Goal: Transaction & Acquisition: Purchase product/service

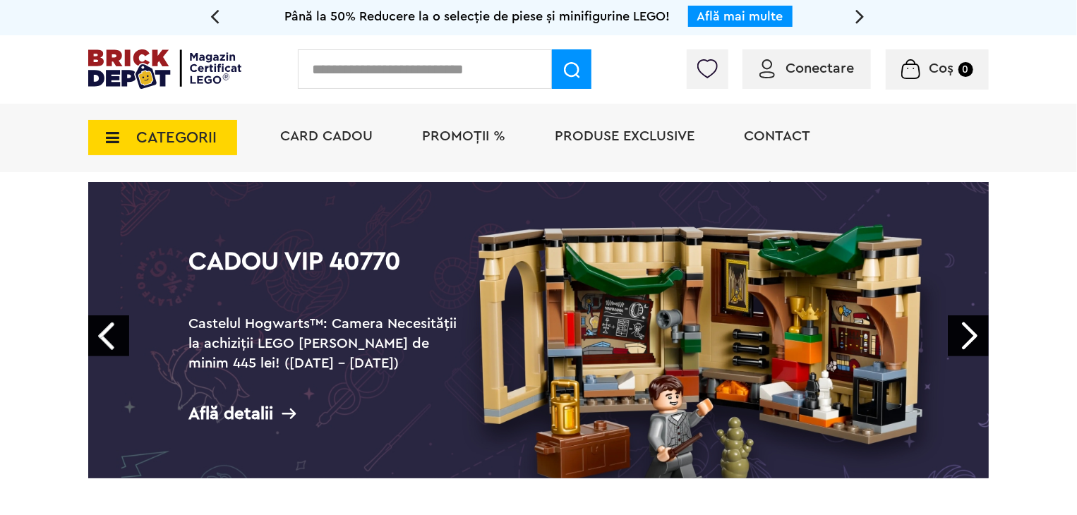
click at [192, 142] on span "CATEGORII" at bounding box center [176, 138] width 80 height 16
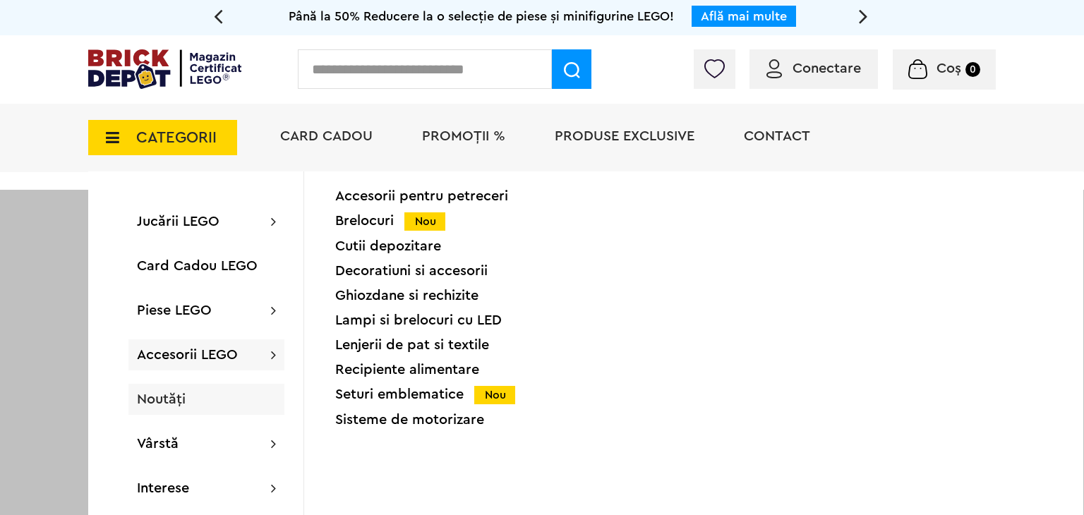
click at [157, 400] on span "Noutăți" at bounding box center [161, 399] width 49 height 14
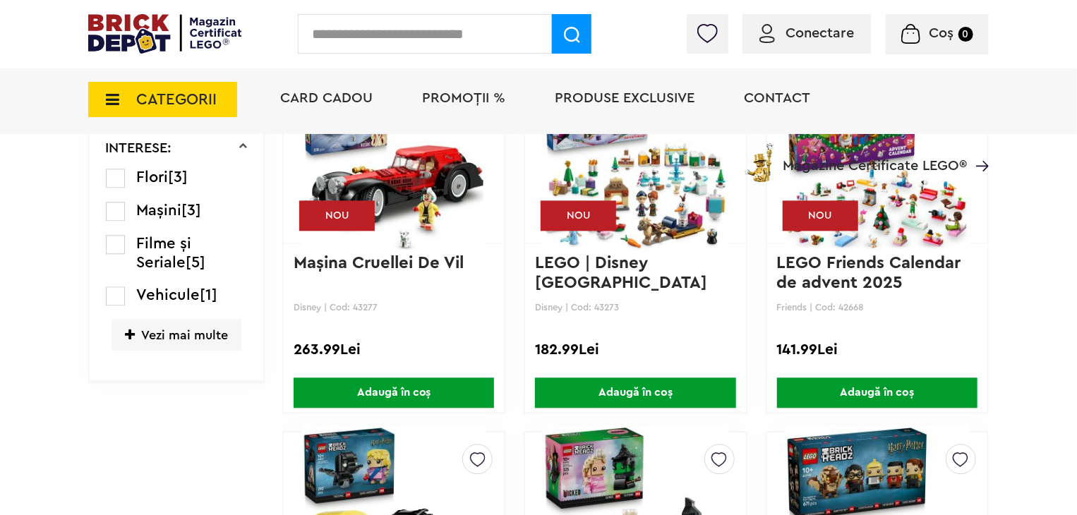
scroll to position [1623, 0]
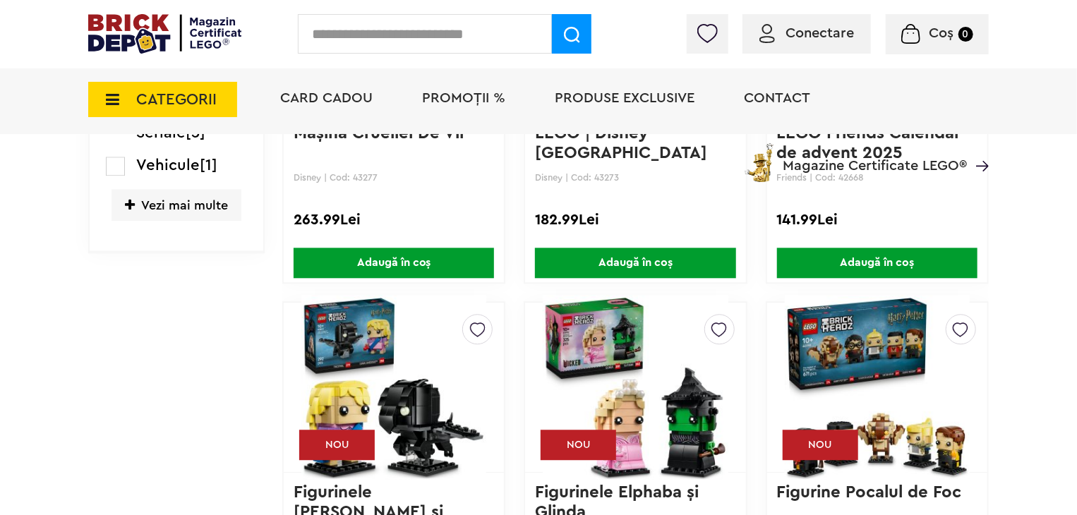
click at [200, 107] on span "CATEGORII" at bounding box center [176, 100] width 80 height 16
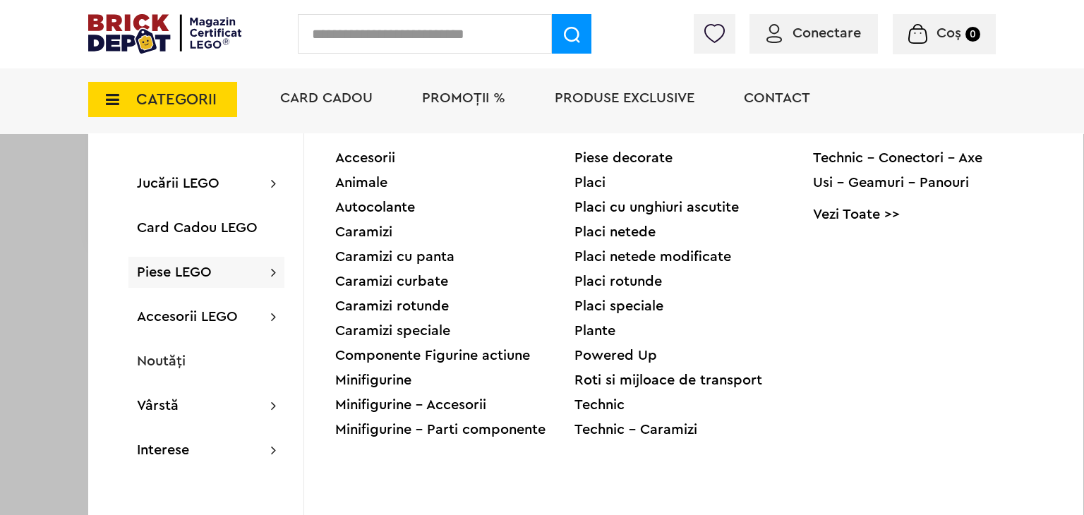
click at [394, 382] on div "Minifigurine" at bounding box center [454, 380] width 239 height 14
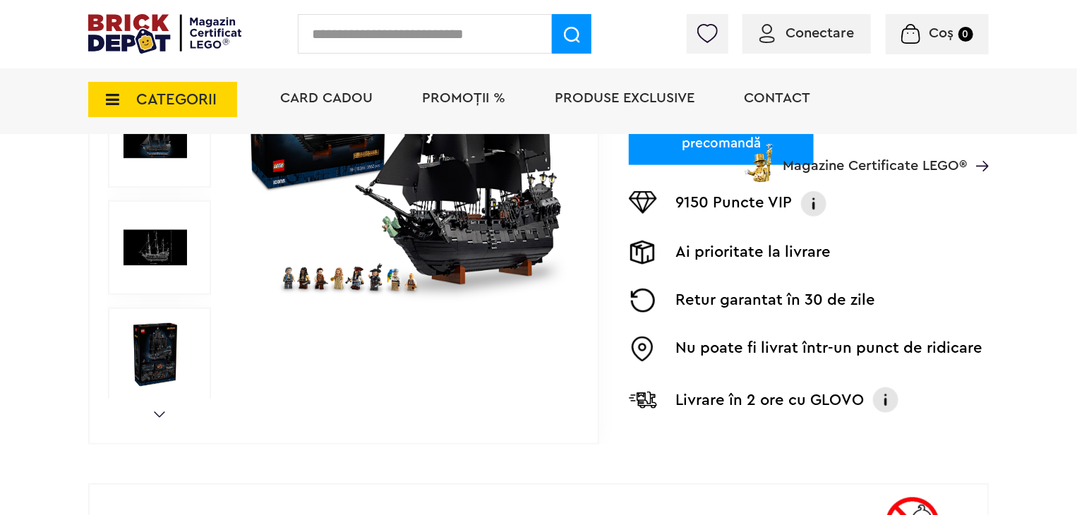
scroll to position [494, 0]
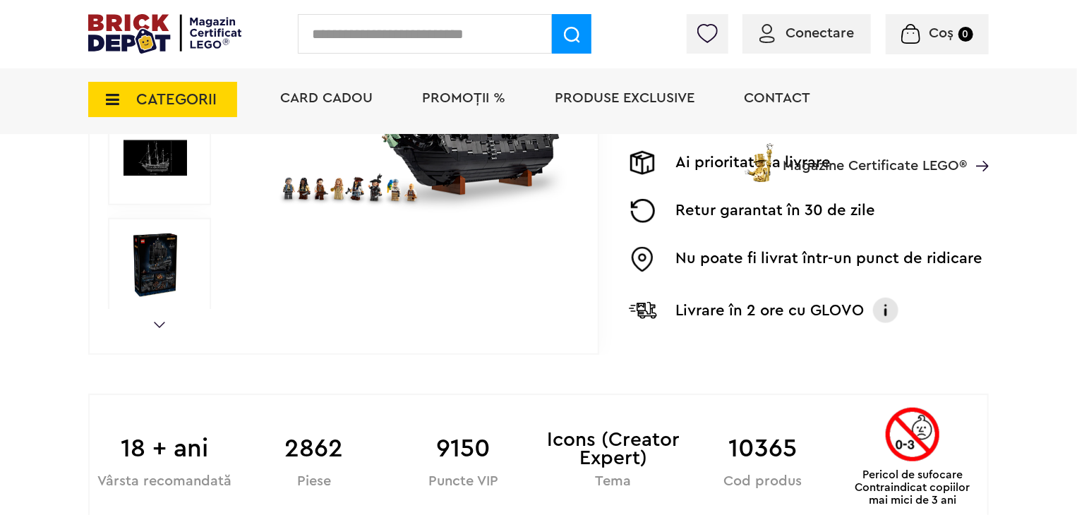
click at [162, 322] on link "Next" at bounding box center [159, 325] width 11 height 6
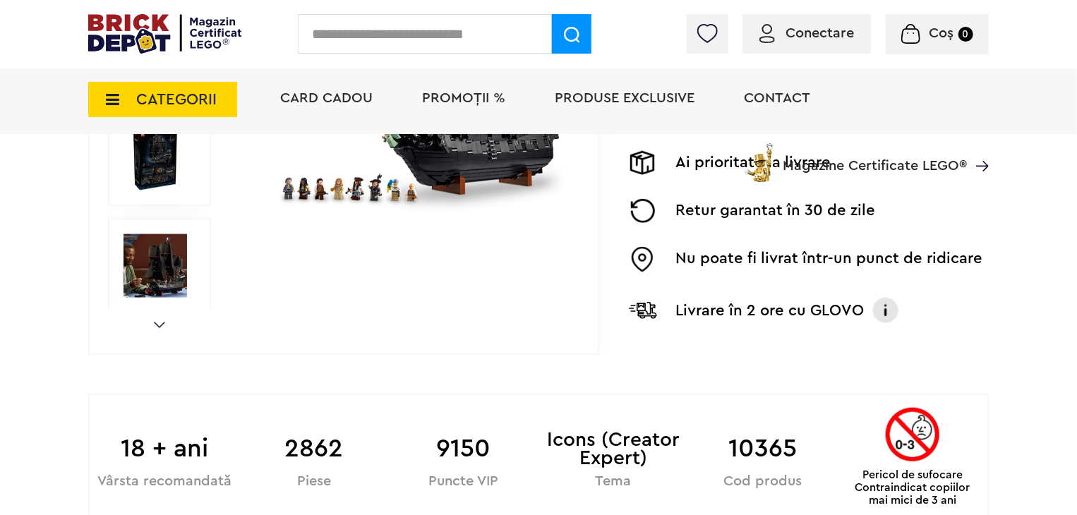
click at [162, 324] on link "Next" at bounding box center [159, 325] width 11 height 6
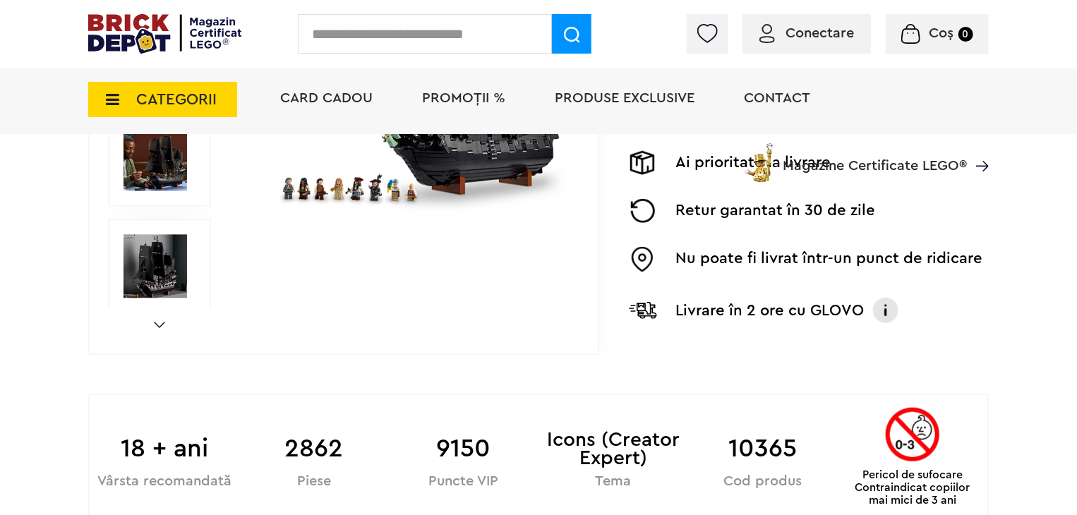
click at [162, 324] on link "Next" at bounding box center [159, 325] width 11 height 6
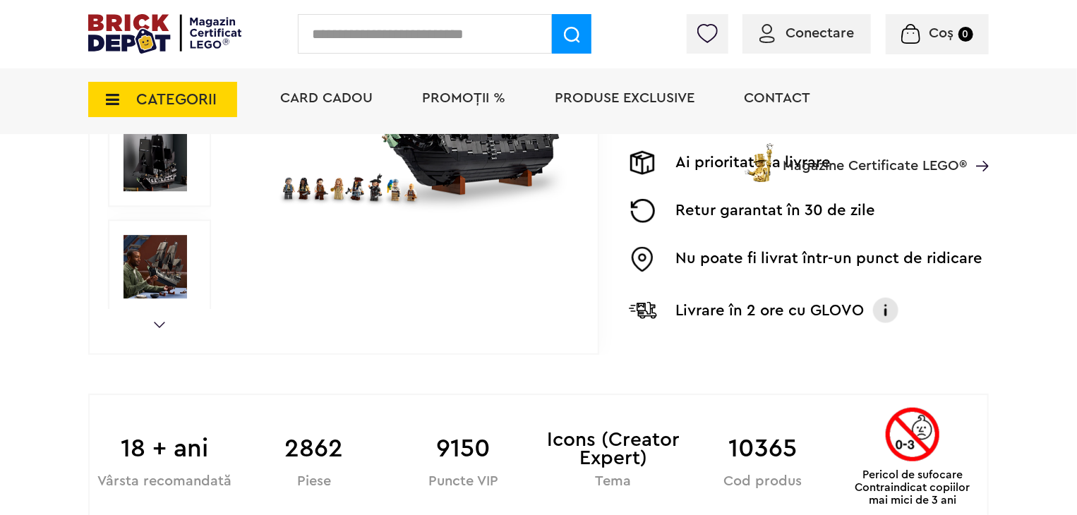
click at [162, 324] on link "Next" at bounding box center [159, 325] width 11 height 6
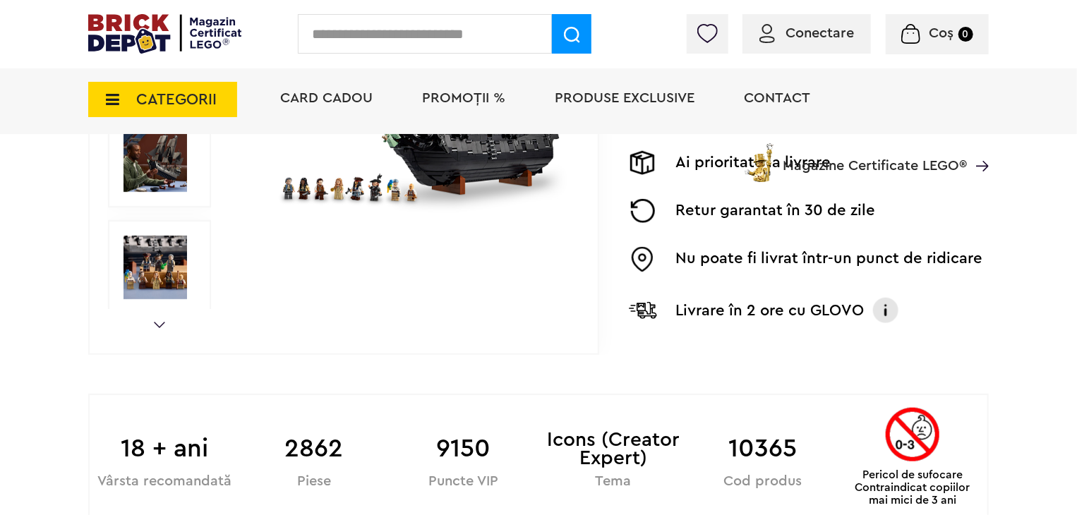
click at [162, 324] on link "Next" at bounding box center [159, 325] width 11 height 6
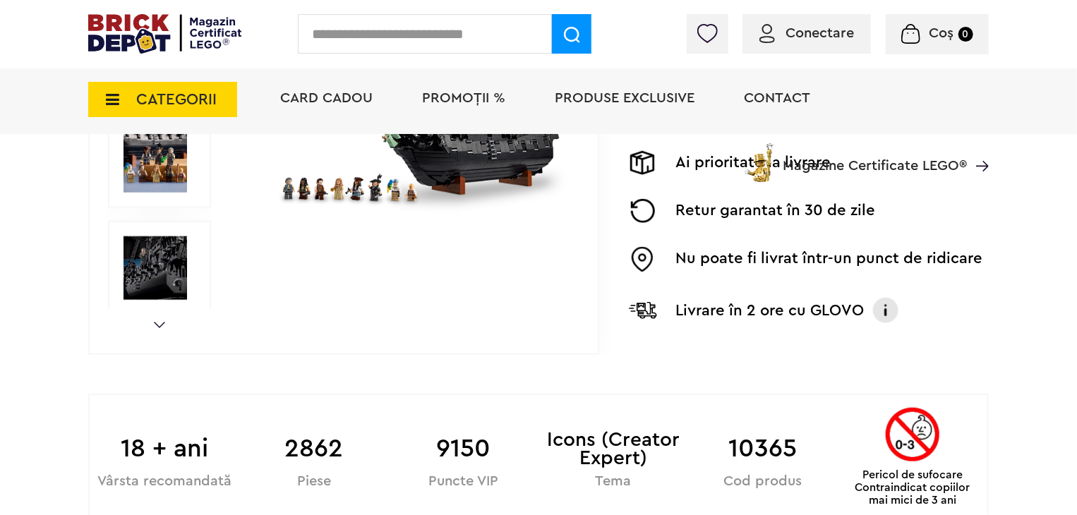
click at [169, 164] on div "CATEGORII Jucării LEGO Card Cadou LEGO Animal Crossing Nou Architecture Nou Art…" at bounding box center [538, 124] width 900 height 116
click at [173, 164] on div "CATEGORII Jucării LEGO Card Cadou LEGO Animal Crossing Nou Architecture Nou Art…" at bounding box center [538, 124] width 900 height 116
click at [375, 198] on img at bounding box center [404, 51] width 325 height 325
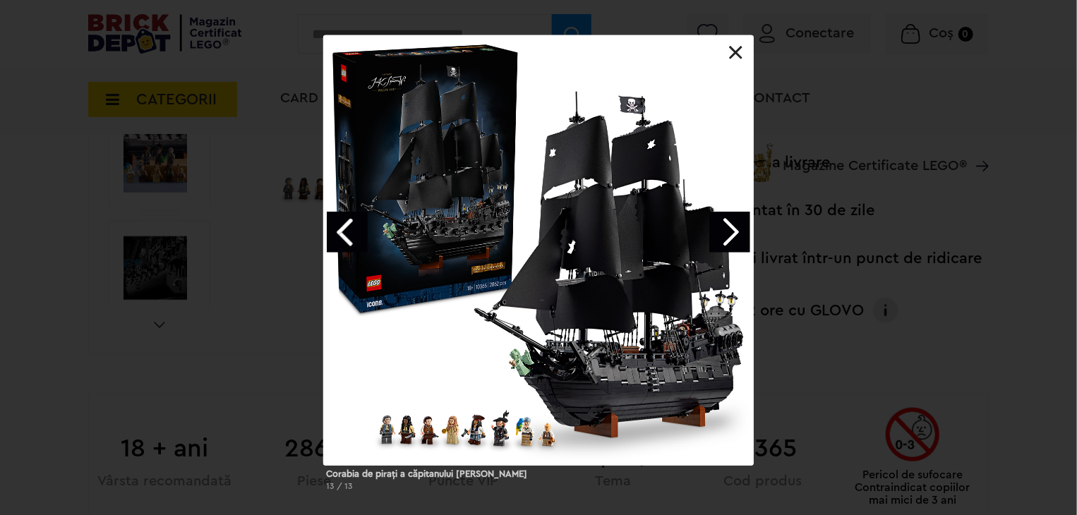
click at [344, 239] on link "Previous image" at bounding box center [347, 232] width 41 height 41
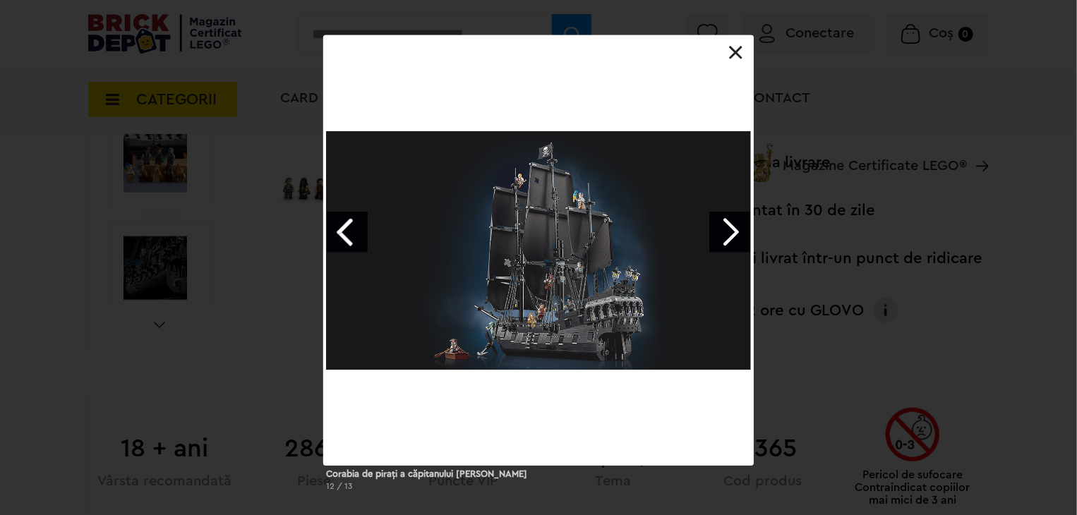
click at [343, 238] on link "Previous image" at bounding box center [347, 232] width 41 height 41
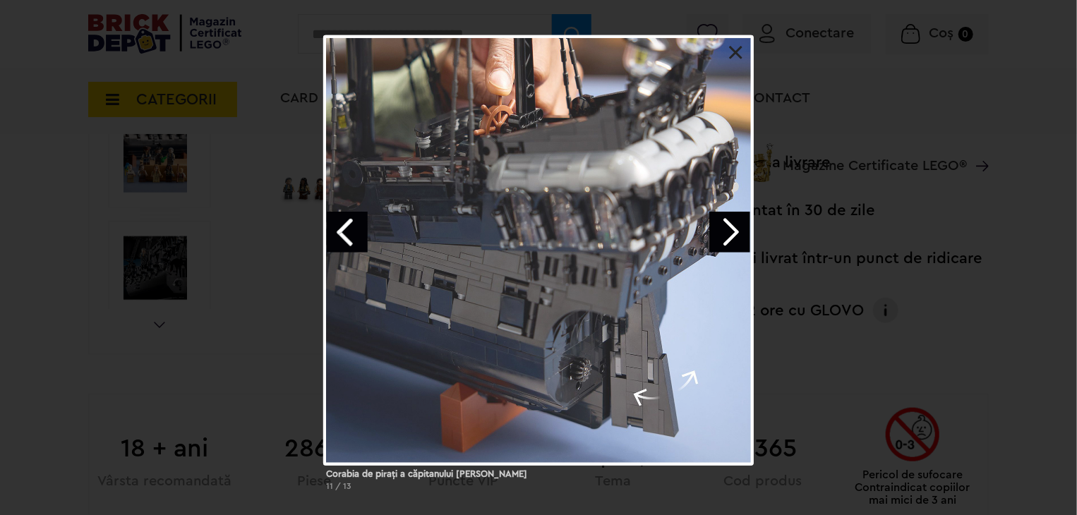
click at [343, 238] on link "Previous image" at bounding box center [347, 232] width 41 height 41
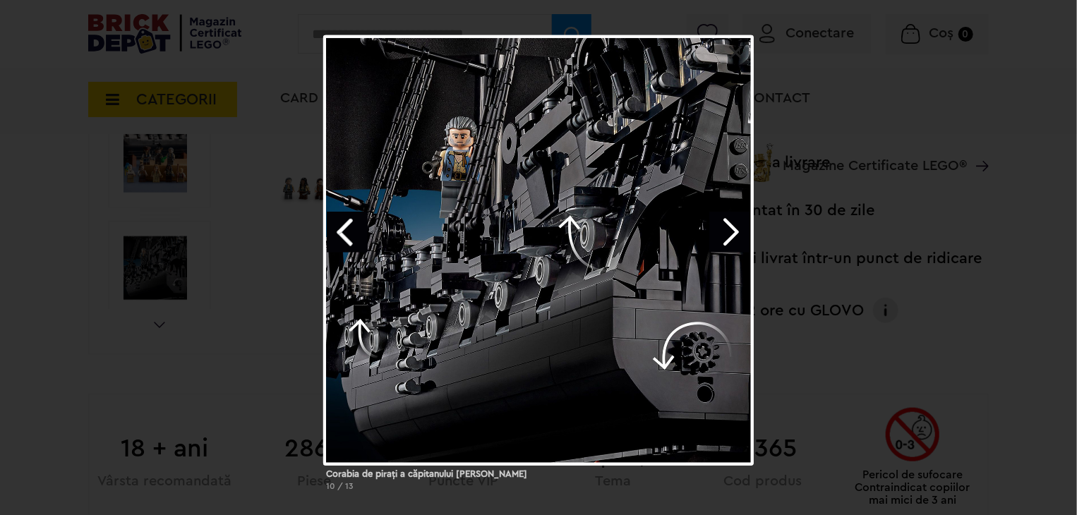
click at [343, 238] on link "Previous image" at bounding box center [347, 232] width 41 height 41
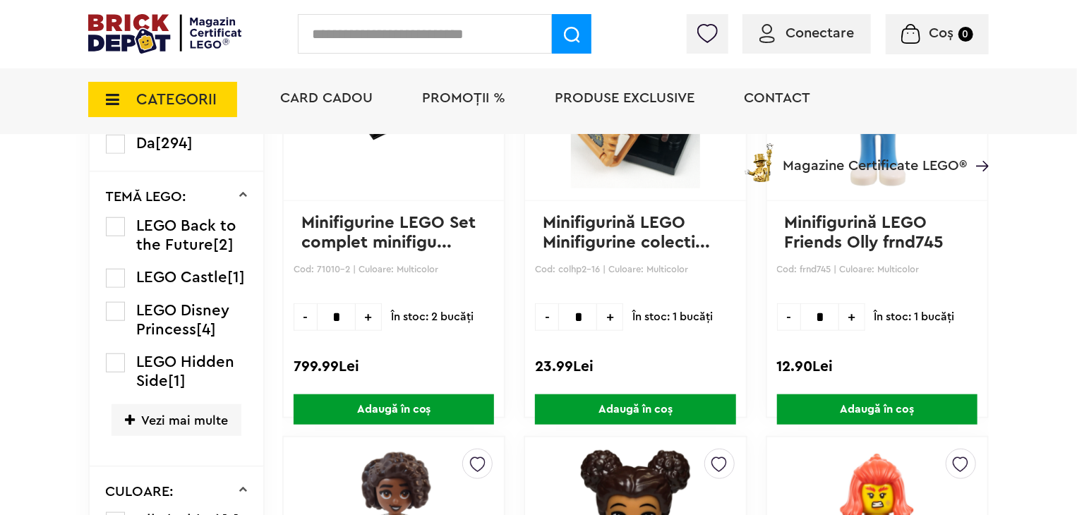
scroll to position [670, 0]
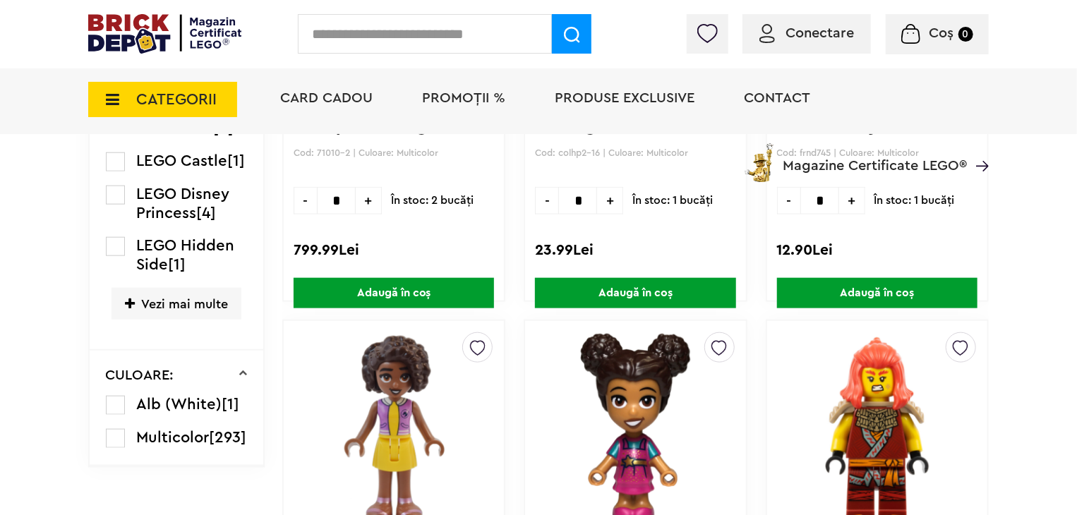
click at [198, 304] on span "Vezi mai multe" at bounding box center [176, 304] width 130 height 32
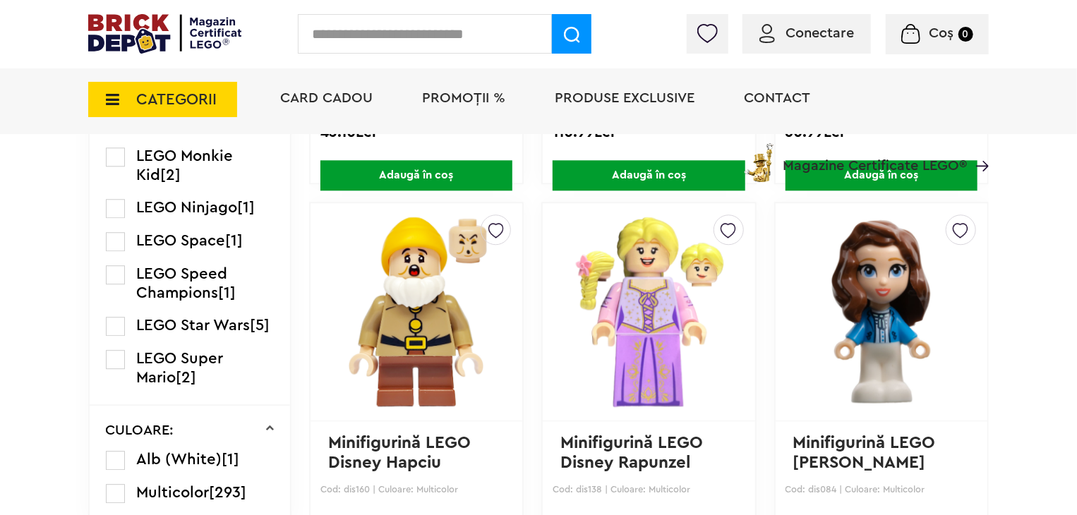
scroll to position [1728, 0]
